Goal: Task Accomplishment & Management: Manage account settings

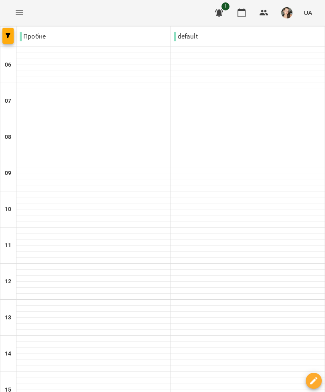
type input "**********"
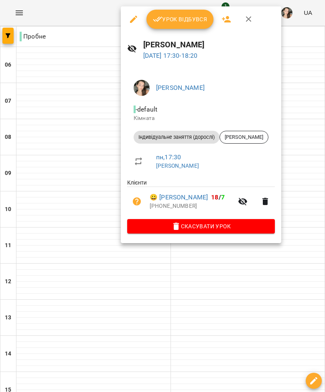
click at [173, 22] on span "Урок відбувся" at bounding box center [180, 19] width 55 height 10
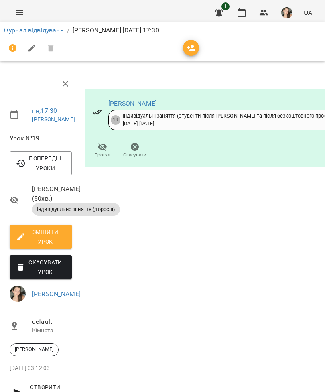
click at [59, 83] on button "button" at bounding box center [65, 83] width 19 height 19
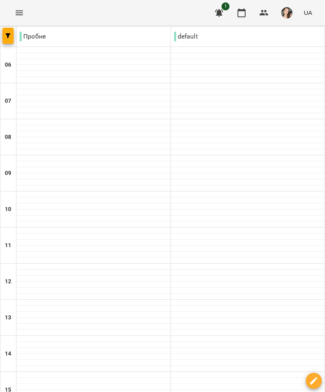
scroll to position [314, 0]
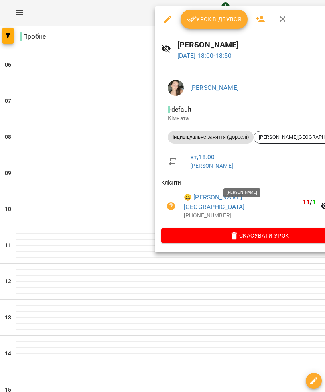
click at [213, 16] on span "Урок відбувся" at bounding box center [214, 19] width 55 height 10
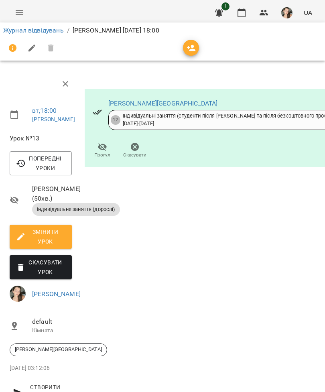
click at [63, 81] on icon "button" at bounding box center [66, 84] width 6 height 6
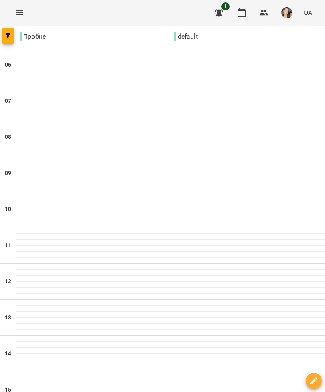
scroll to position [300, 0]
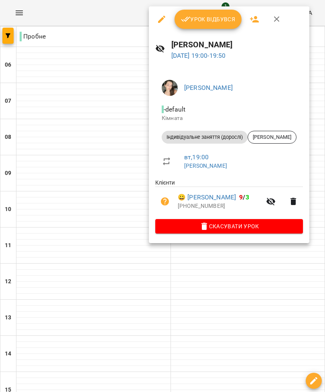
click at [250, 225] on span "Скасувати Урок" at bounding box center [229, 227] width 135 height 10
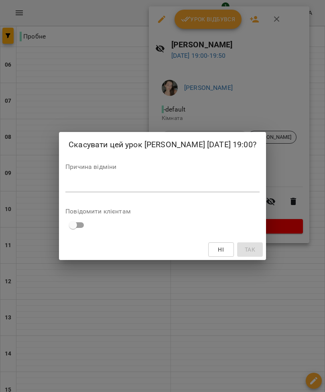
click at [142, 182] on textarea at bounding box center [162, 185] width 194 height 7
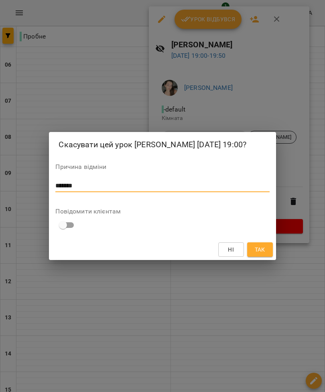
type textarea "********"
click at [261, 245] on span "Так" at bounding box center [260, 250] width 10 height 10
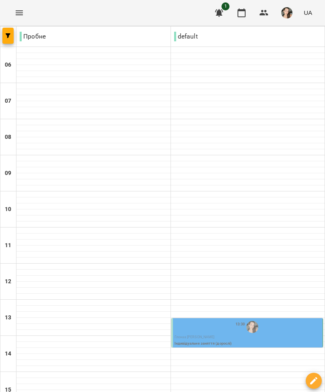
scroll to position [166, 0]
click at [247, 321] on img "Басараба Ольга Русланівна" at bounding box center [253, 327] width 12 height 12
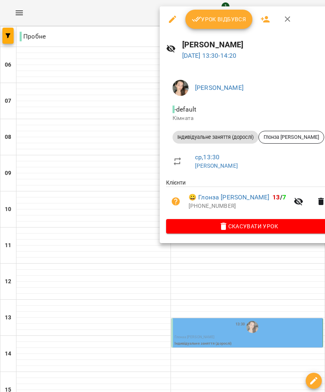
click at [226, 226] on span "Скасувати Урок" at bounding box center [249, 227] width 152 height 10
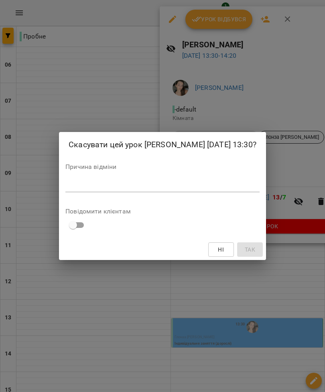
click at [215, 183] on textarea at bounding box center [162, 185] width 194 height 7
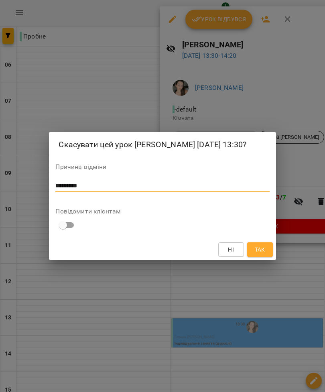
type textarea "********"
click at [253, 247] on button "Так" at bounding box center [260, 249] width 26 height 14
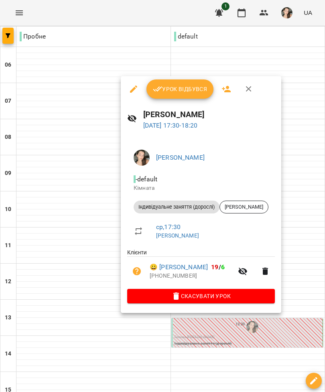
click at [250, 291] on span "Скасувати Урок" at bounding box center [201, 296] width 135 height 10
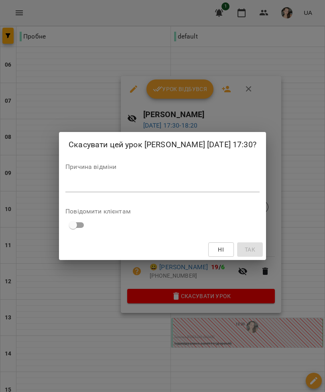
click at [185, 174] on div "Причина відміни *" at bounding box center [162, 180] width 194 height 32
click at [223, 183] on textarea at bounding box center [162, 185] width 194 height 7
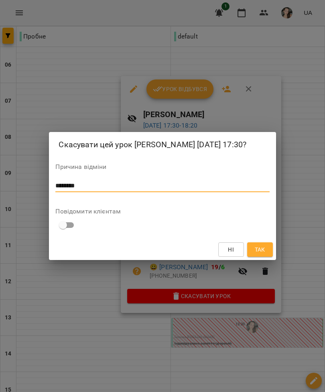
type textarea "********"
click at [258, 251] on span "Так" at bounding box center [260, 250] width 10 height 10
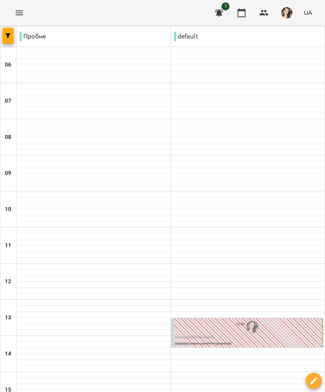
scroll to position [314, 0]
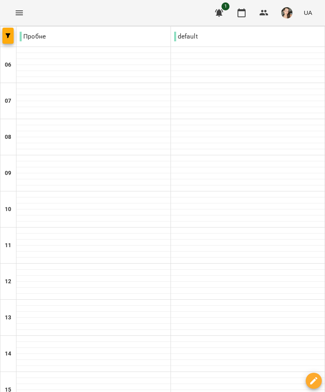
scroll to position [314, 0]
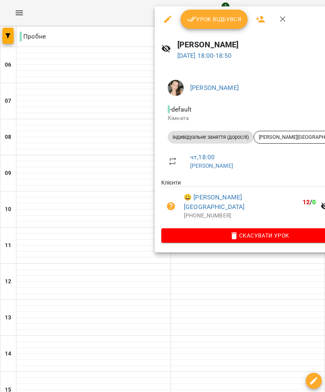
click at [234, 231] on span "Скасувати Урок" at bounding box center [259, 236] width 183 height 10
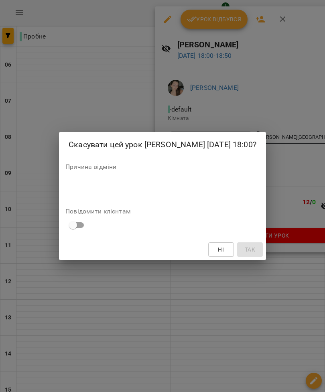
click at [230, 180] on div "*" at bounding box center [162, 186] width 194 height 12
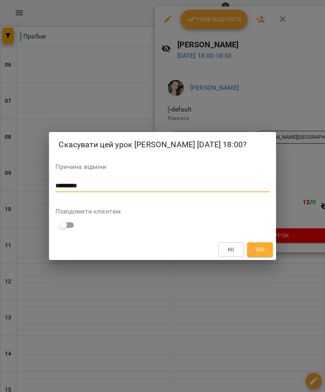
type textarea "*********"
click at [256, 245] on span "Так" at bounding box center [260, 250] width 10 height 10
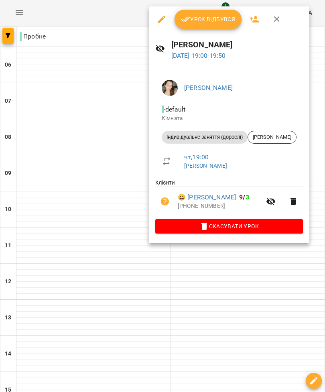
click at [250, 223] on span "Скасувати Урок" at bounding box center [229, 227] width 135 height 10
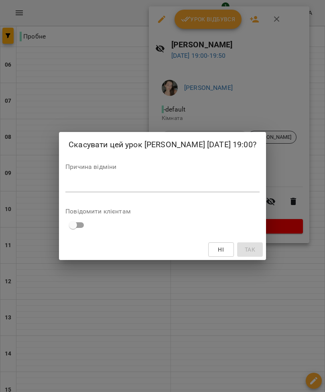
click at [218, 177] on div "Причина відміни *" at bounding box center [162, 180] width 194 height 32
click at [227, 176] on div "Причина відміни *" at bounding box center [162, 180] width 194 height 32
click at [236, 183] on textarea at bounding box center [162, 185] width 194 height 7
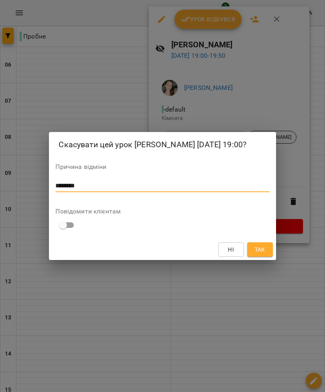
type textarea "********"
click at [254, 246] on span "Так" at bounding box center [260, 250] width 13 height 10
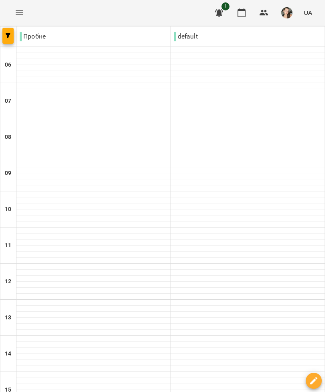
scroll to position [314, 0]
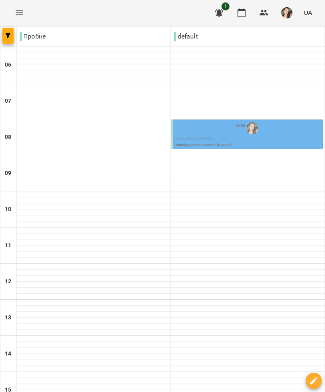
scroll to position [13, 0]
click at [265, 121] on div "08:00" at bounding box center [248, 128] width 147 height 15
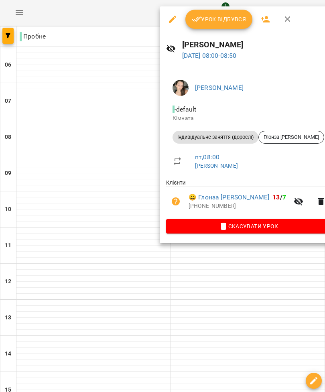
click at [238, 226] on span "Скасувати Урок" at bounding box center [249, 227] width 152 height 10
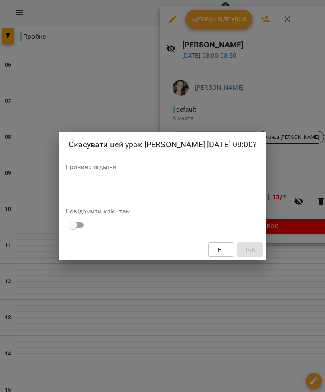
click at [235, 180] on div "*" at bounding box center [162, 186] width 194 height 12
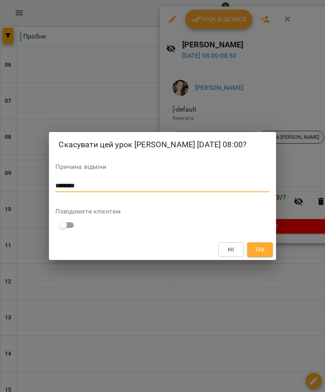
type textarea "********"
click at [257, 246] on span "Так" at bounding box center [260, 250] width 10 height 10
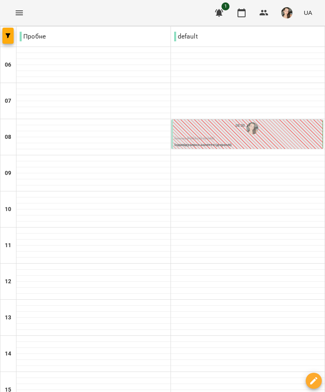
scroll to position [229, 0]
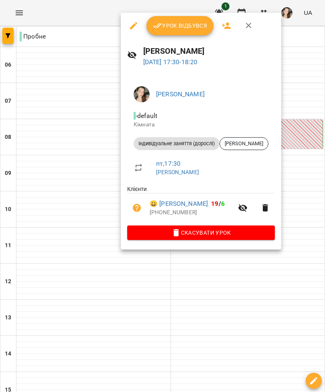
click at [175, 29] on span "Урок відбувся" at bounding box center [180, 26] width 55 height 10
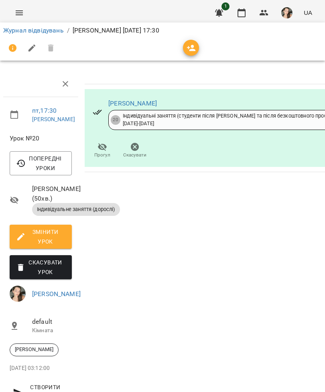
click at [61, 79] on icon "button" at bounding box center [66, 84] width 10 height 10
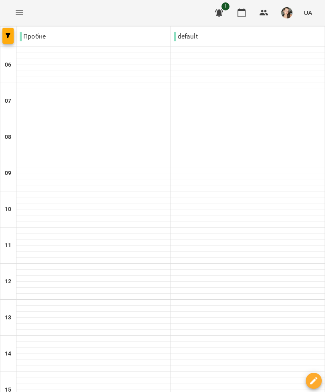
scroll to position [314, 0]
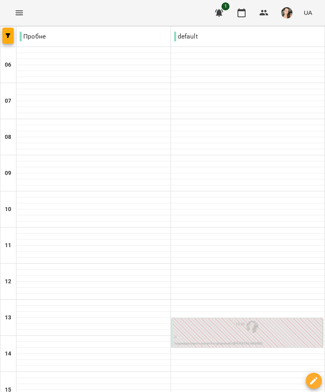
scroll to position [314, 0]
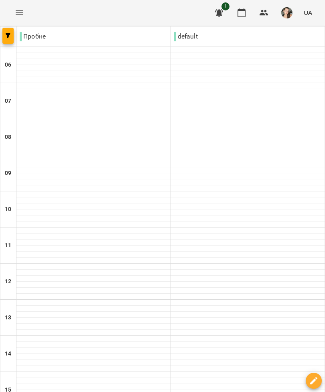
scroll to position [314, 0]
